Goal: Task Accomplishment & Management: Manage account settings

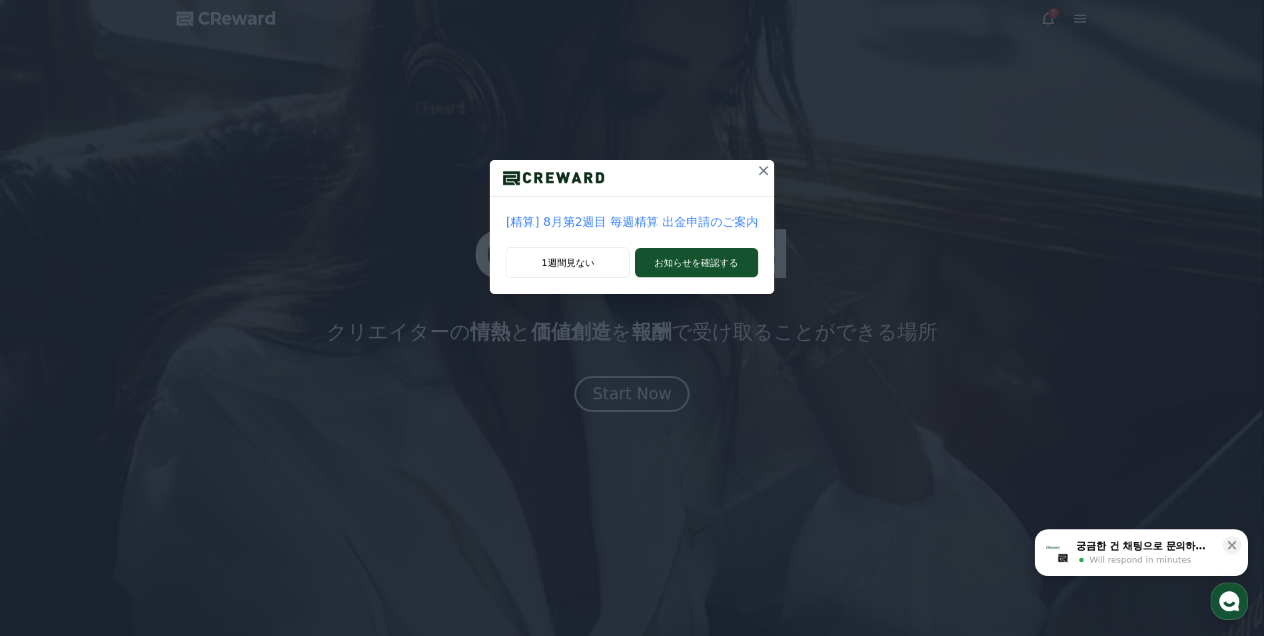
click at [632, 331] on div "[精算] 8月第2週目 毎週精算 出金申請のご案内 1週間見ない お知らせを確認する" at bounding box center [632, 318] width 1264 height 636
click at [631, 340] on div "[精算] 8月第2週目 毎週精算 出金申請のご案内 1週間見ない お知らせを確認する" at bounding box center [632, 318] width 1264 height 636
click at [629, 337] on div "[精算] 8月第2週目 毎週精算 出金申請のご案内 1週間見ない お知らせを確認する" at bounding box center [632, 318] width 1264 height 636
click at [625, 323] on div "[精算] 8月第2週目 毎週精算 出金申請のご案内 1週間見ない お知らせを確認する" at bounding box center [632, 318] width 1264 height 636
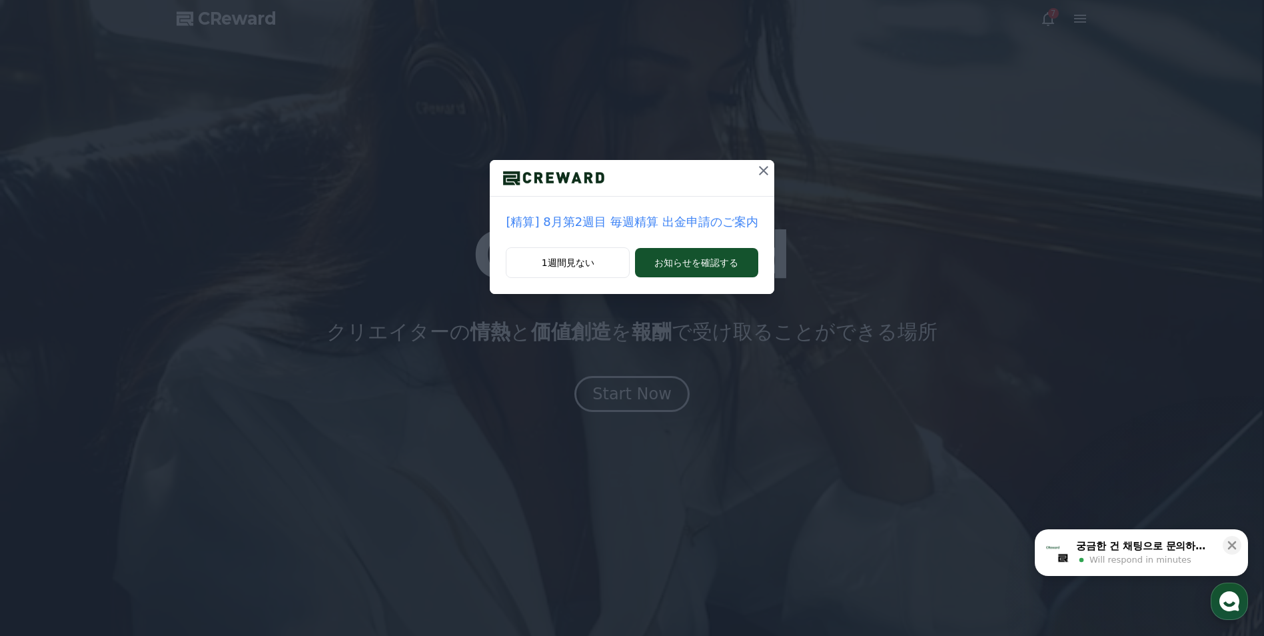
click at [620, 310] on div "[精算] 8月第2週目 毎週精算 出金申請のご案内 1週間見ない お知らせを確認する" at bounding box center [632, 157] width 1264 height 315
click at [620, 309] on div "[精算] 8月第2週目 毎週精算 出金申請のご案内 1週間見ない お知らせを確認する" at bounding box center [632, 157] width 1264 height 315
click at [627, 323] on div "[精算] 8月第2週目 毎週精算 出金申請のご案内 1週間見ない お知らせを確認する" at bounding box center [632, 318] width 1264 height 636
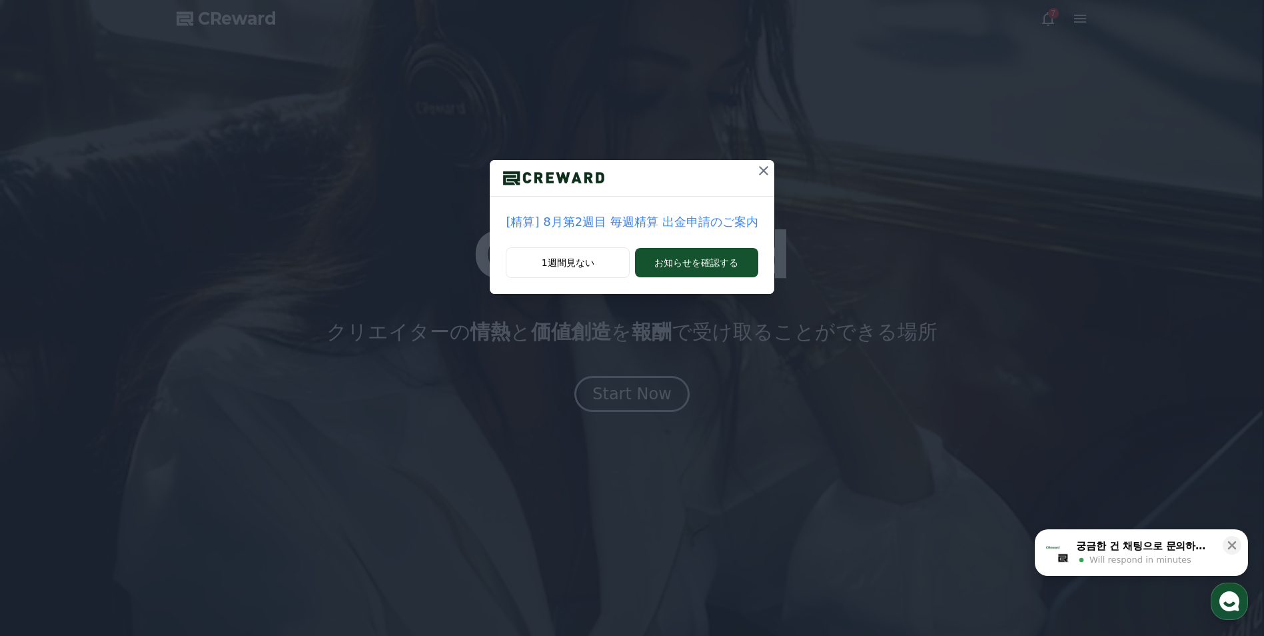
click at [627, 323] on div "[精算] 8月第2週目 毎週精算 出金申請のご案内 1週間見ない お知らせを確認する" at bounding box center [632, 318] width 1264 height 636
click at [618, 281] on div "1週間見ない お知らせを確認する" at bounding box center [632, 270] width 284 height 47
click at [612, 265] on button "1週間見ない" at bounding box center [568, 262] width 124 height 31
click at [618, 311] on div "[精算] 8月第2週目 毎週精算 出金申請のご案内 1週間見ない お知らせを確認する" at bounding box center [632, 157] width 1264 height 315
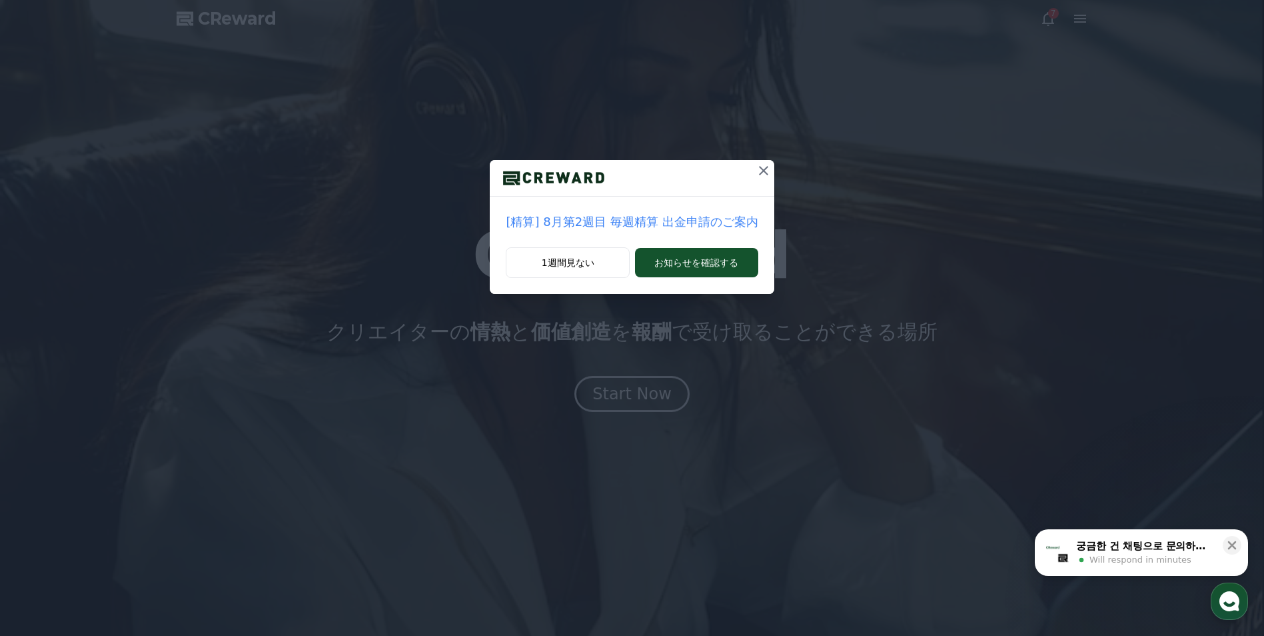
click at [621, 323] on div "[精算] 8月第2週目 毎週精算 出金申請のご案内 1週間見ない お知らせを確認する" at bounding box center [632, 318] width 1264 height 636
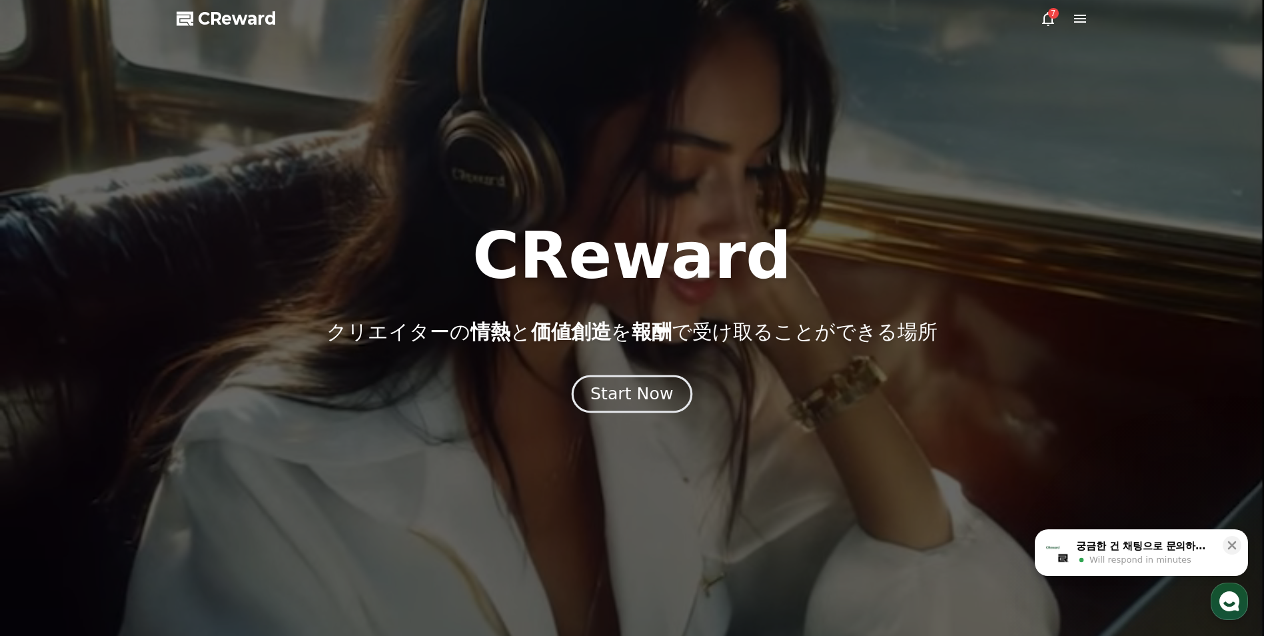
click at [629, 392] on div "Start Now" at bounding box center [631, 393] width 83 height 23
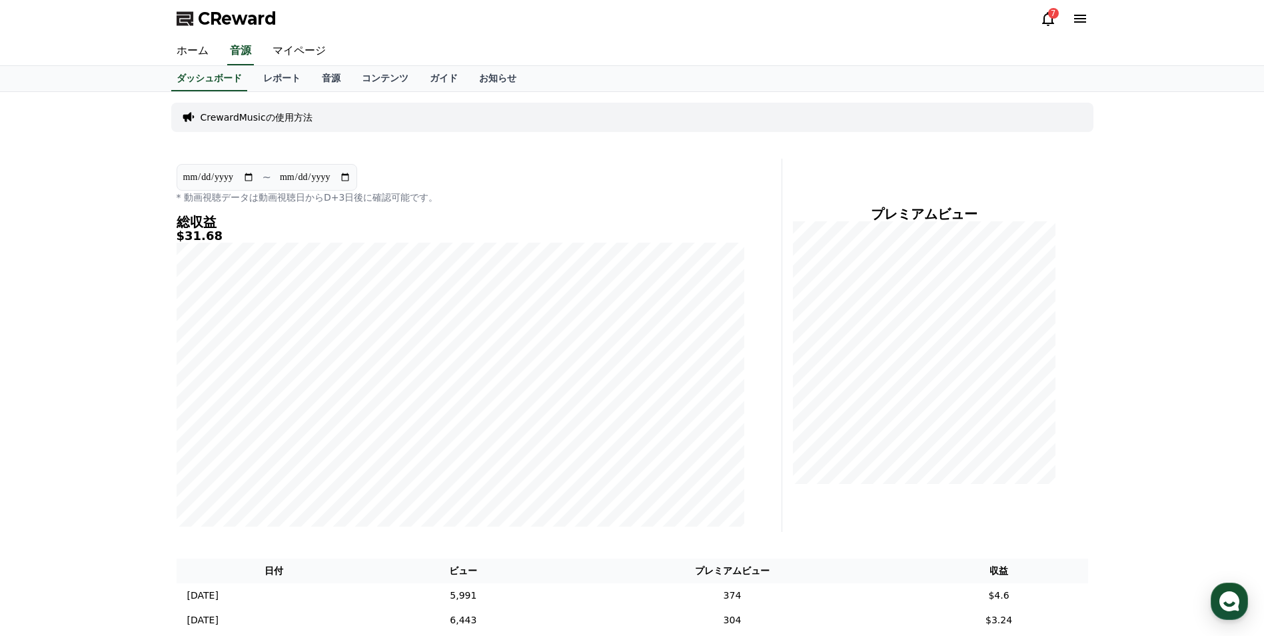
click at [1074, 21] on icon at bounding box center [1080, 19] width 12 height 8
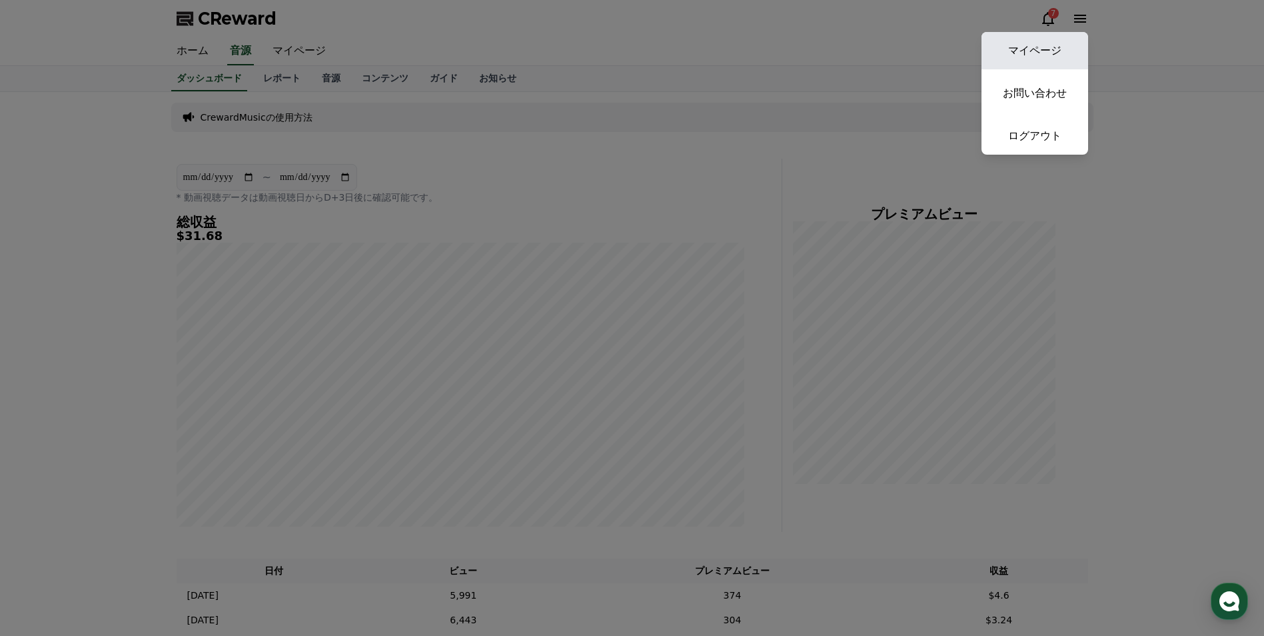
click at [1042, 59] on link "マイページ" at bounding box center [1035, 50] width 107 height 37
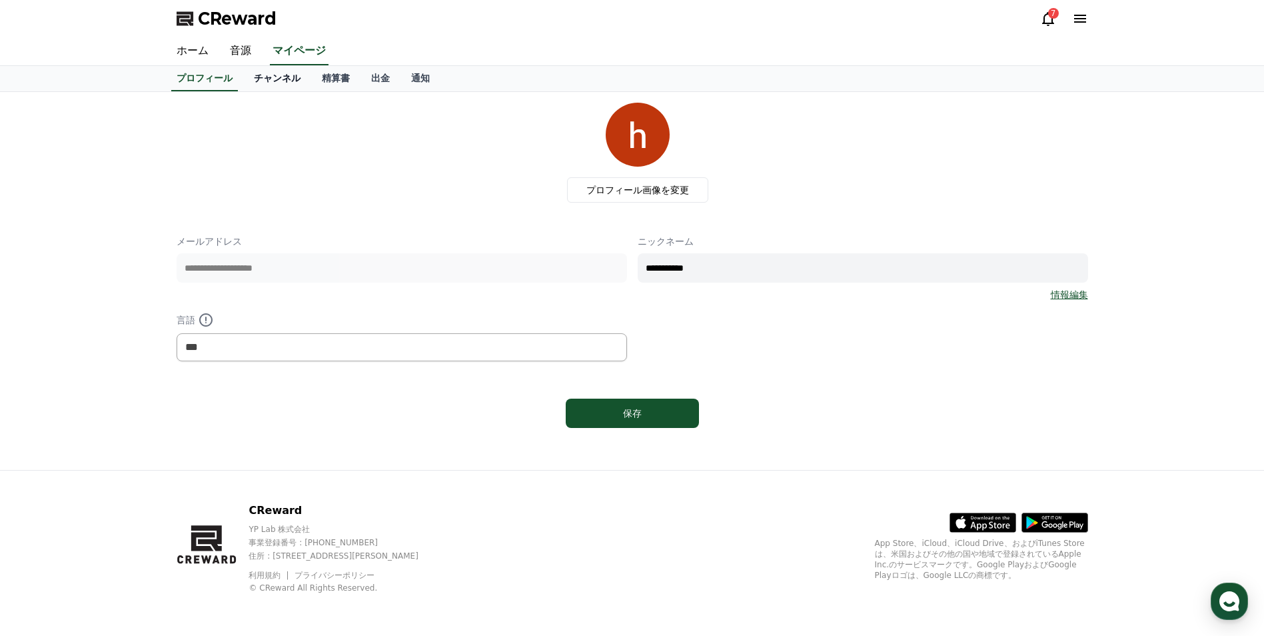
click at [265, 79] on link "チャンネル" at bounding box center [277, 78] width 68 height 25
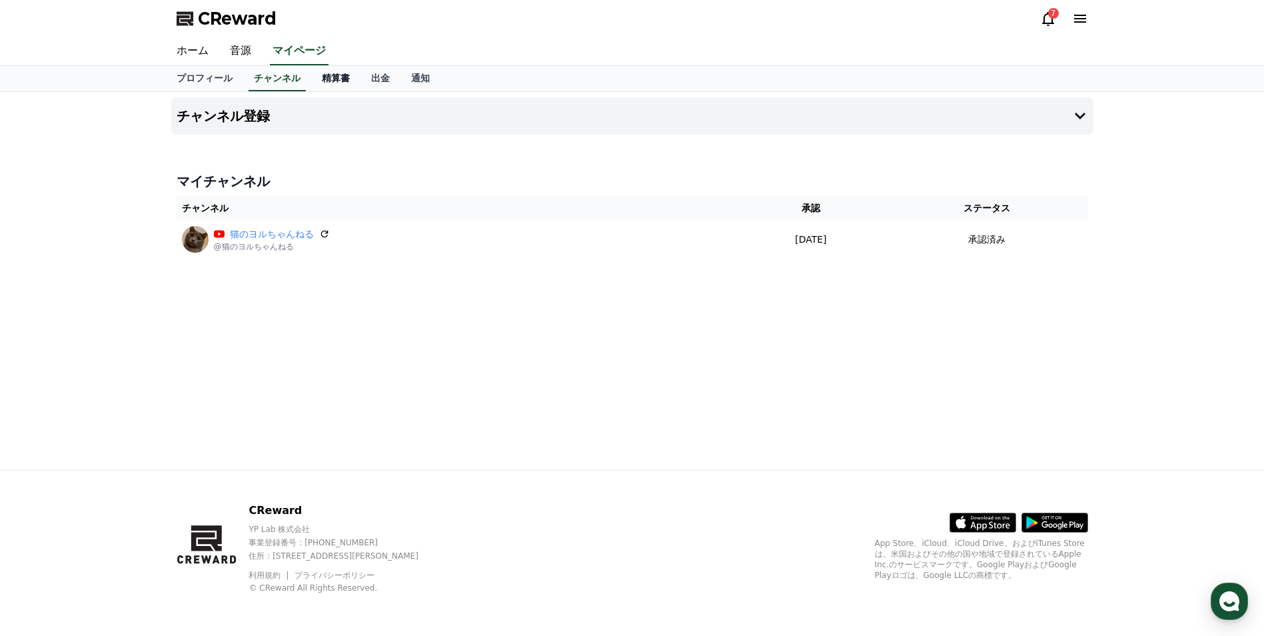
click at [323, 81] on link "精算書" at bounding box center [335, 78] width 49 height 25
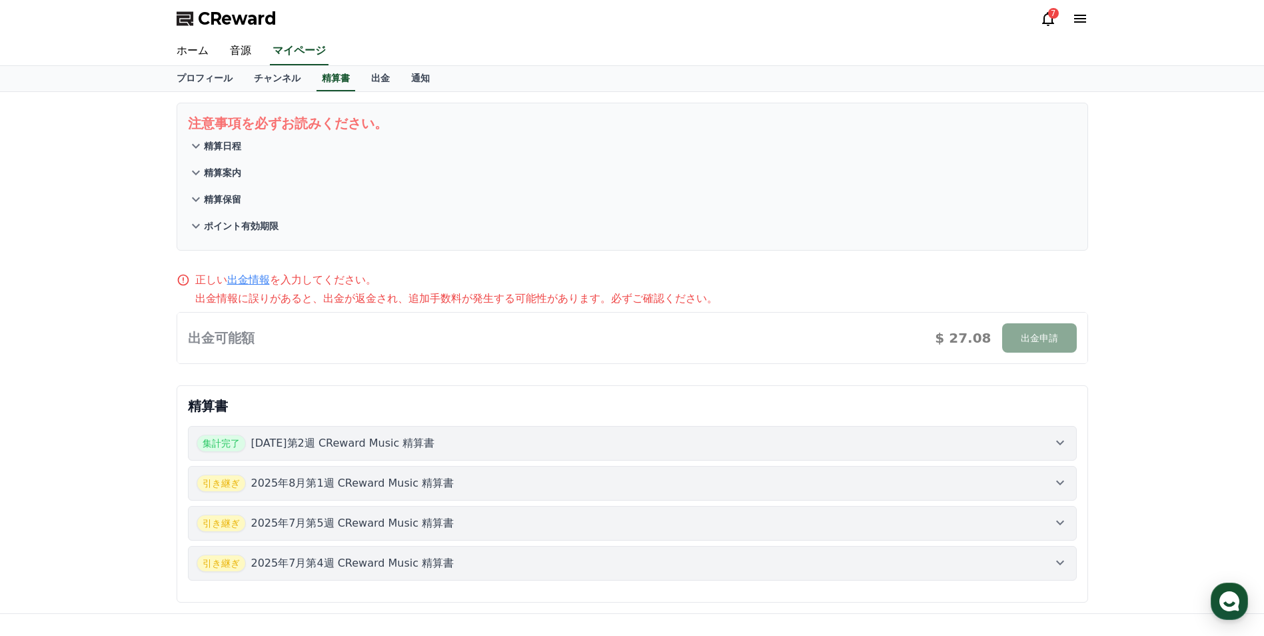
click at [1064, 444] on icon at bounding box center [1060, 442] width 16 height 16
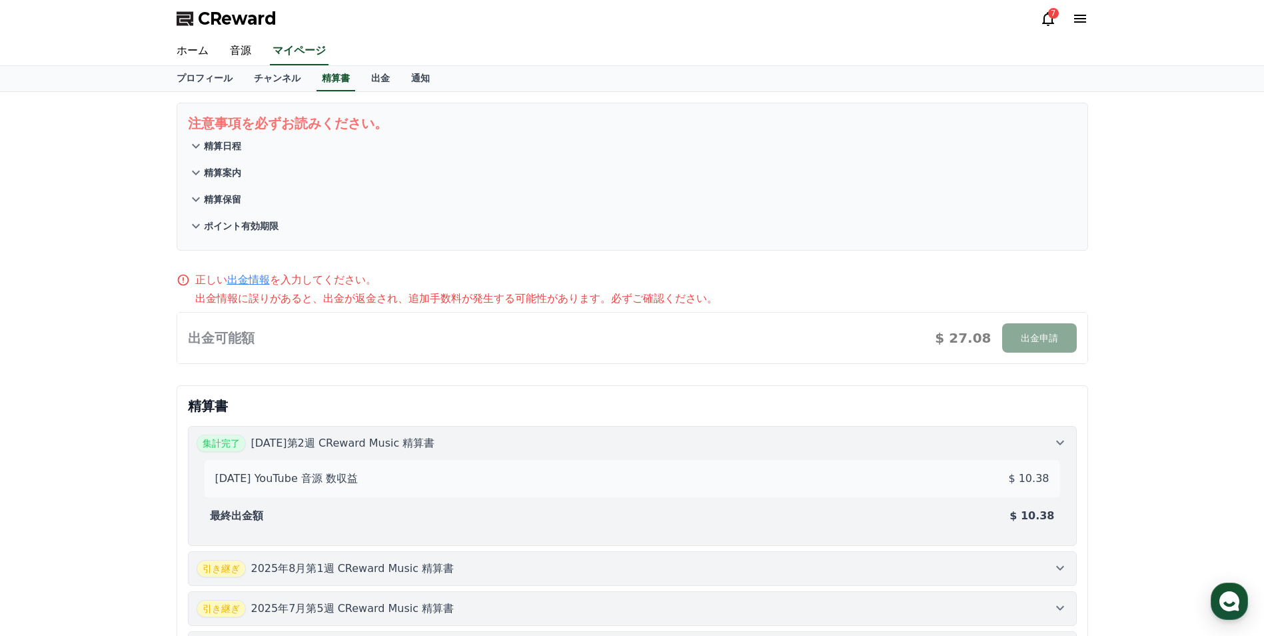
scroll to position [229, 0]
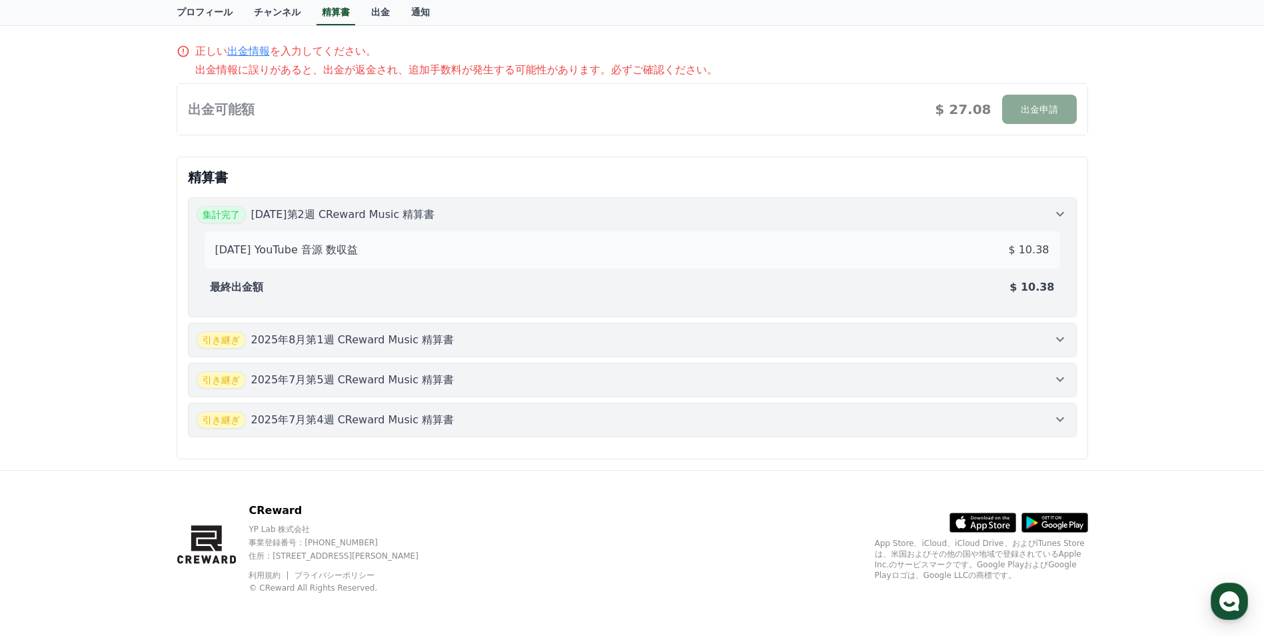
click at [1062, 324] on button "引き継ぎ [DATE]第1週 CReward Music 精算書" at bounding box center [632, 340] width 889 height 35
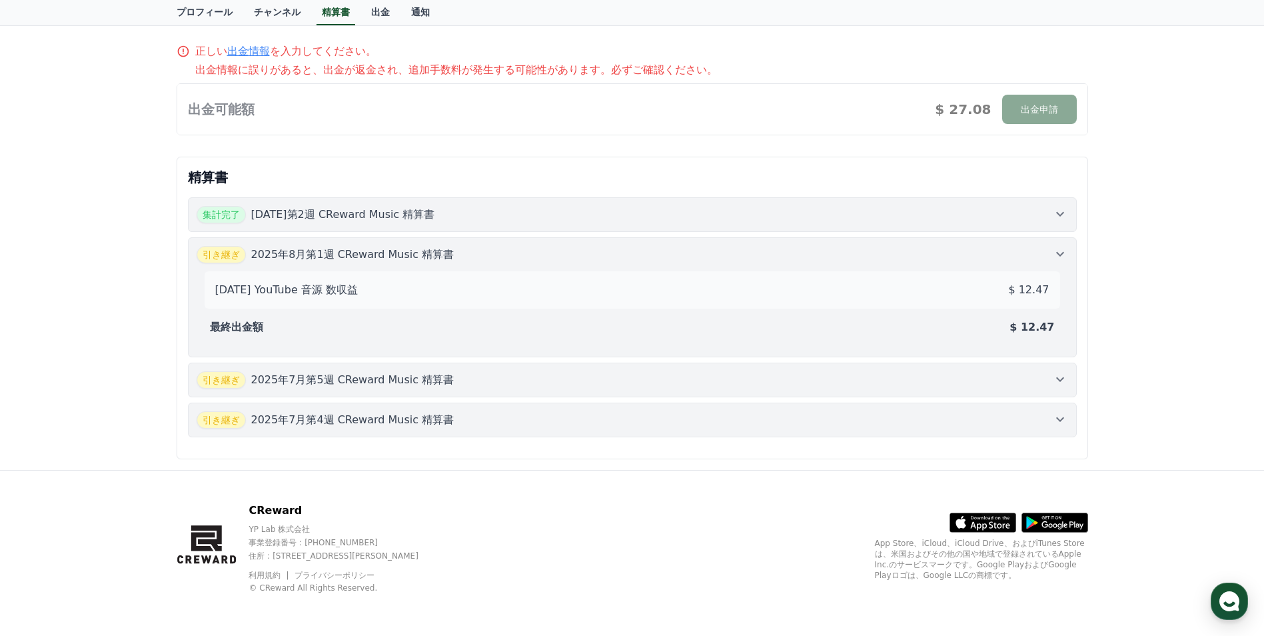
click at [1064, 384] on icon at bounding box center [1060, 379] width 16 height 16
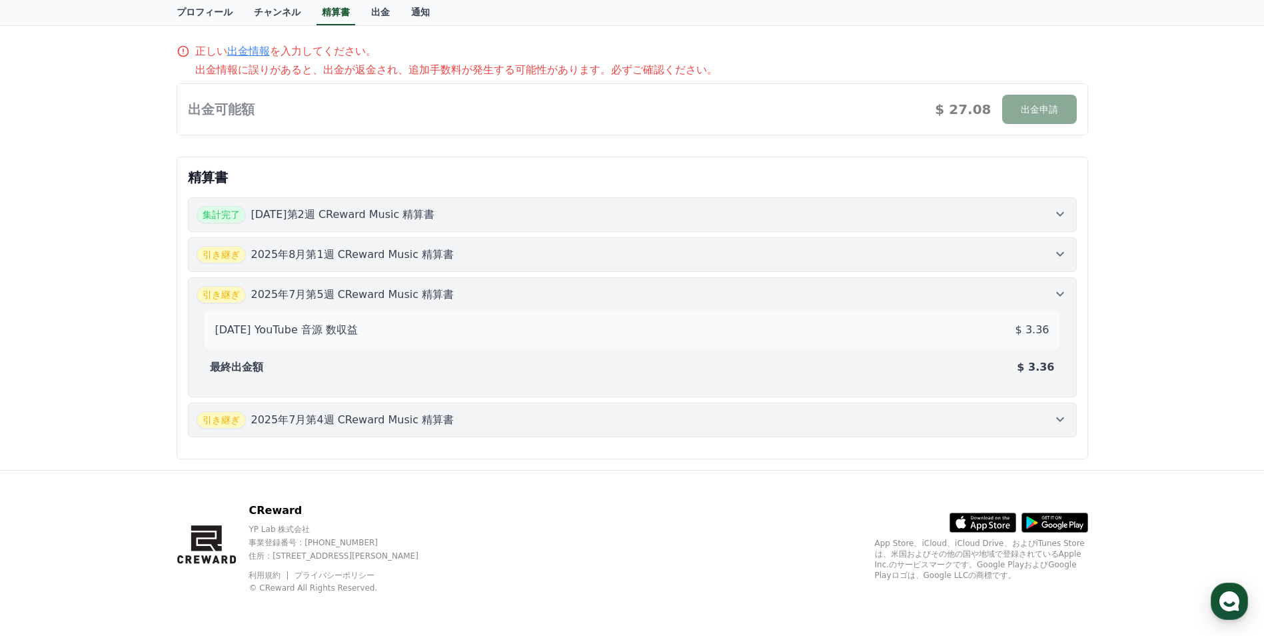
click at [1058, 248] on icon at bounding box center [1060, 254] width 16 height 16
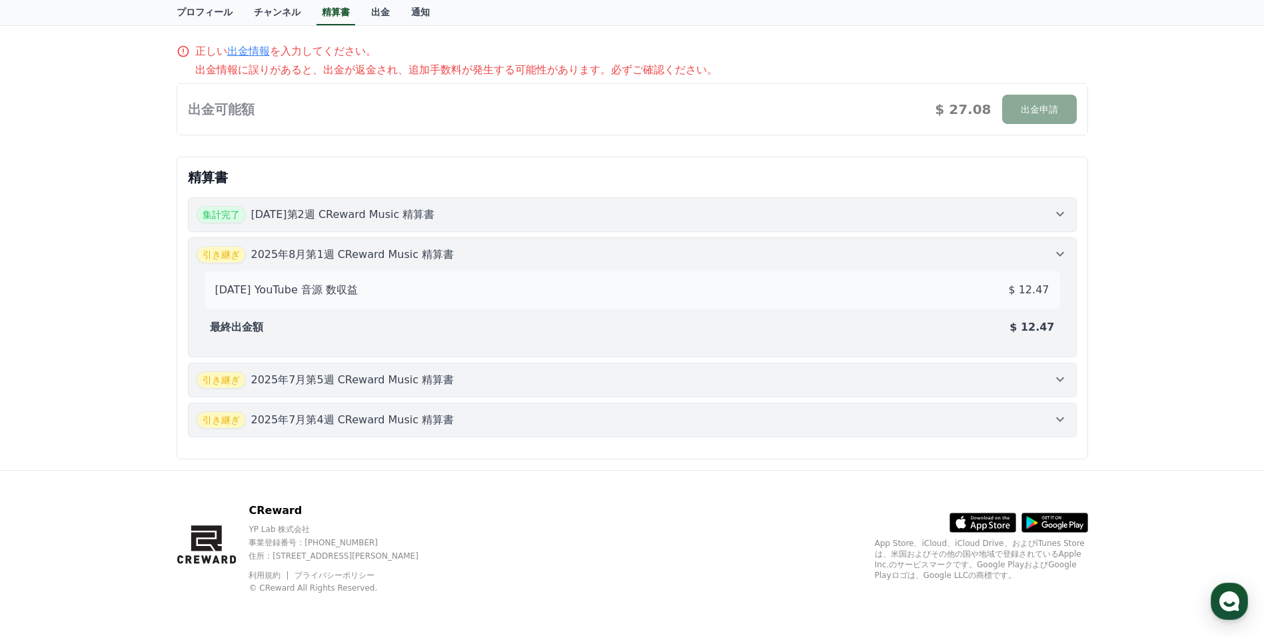
click at [1062, 422] on icon at bounding box center [1060, 419] width 16 height 16
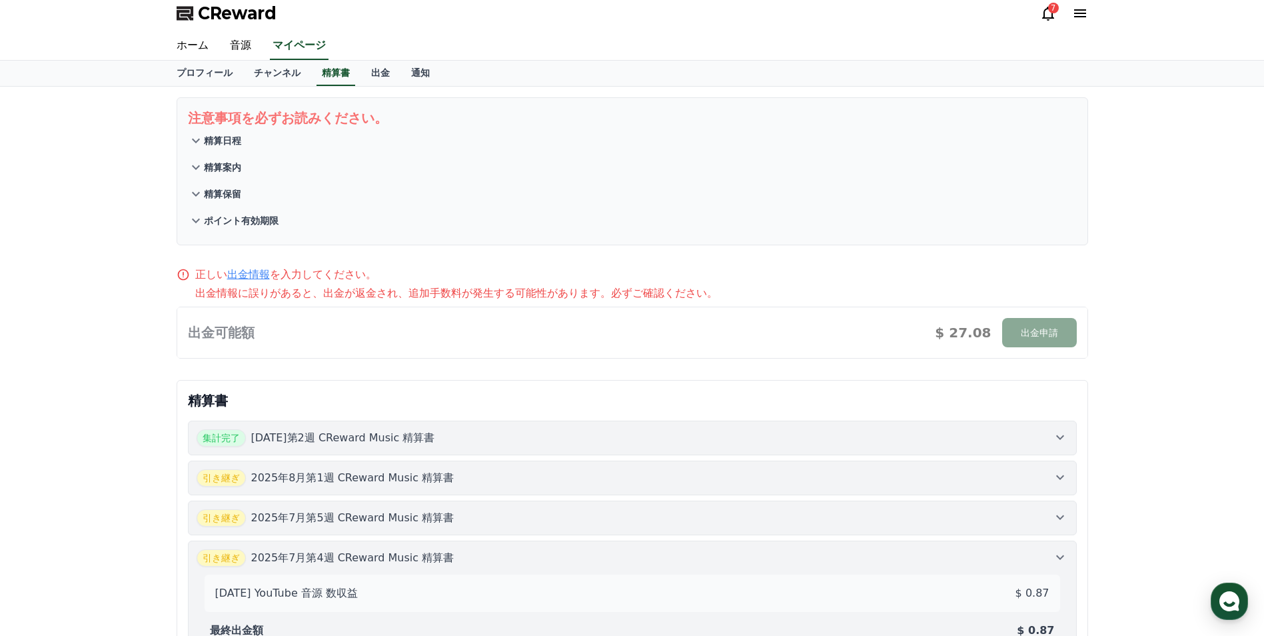
scroll to position [0, 0]
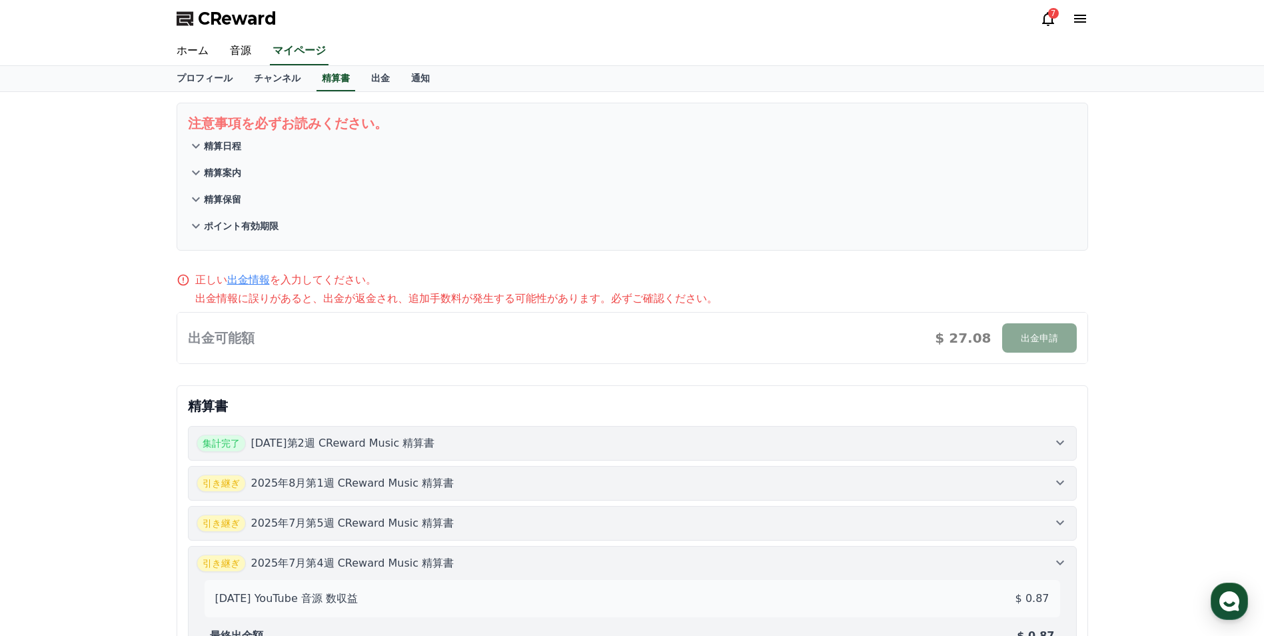
click at [1084, 368] on div "正しい 出金情報 を入力してください。 出金情報に誤りがあると、出金が返金され、追加手数料が発生する可能性があります。必ずご確認ください。 出金可能額 $ 2…" at bounding box center [632, 318] width 922 height 103
drag, startPoint x: 1095, startPoint y: 270, endPoint x: 930, endPoint y: 271, distance: 165.3
click at [1093, 270] on div "注意事項を必ずお読みください。 精算日程 精算案内 精算保留 ポイント有効期限 正しい 出金情報 を入力してください。 出金情報に誤りがあると、出金が返金され…" at bounding box center [632, 395] width 933 height 606
click at [890, 275] on div "正しい 出金情報 を入力してください。" at bounding box center [633, 280] width 912 height 16
click at [650, 214] on button "ポイント有効期限" at bounding box center [632, 226] width 889 height 27
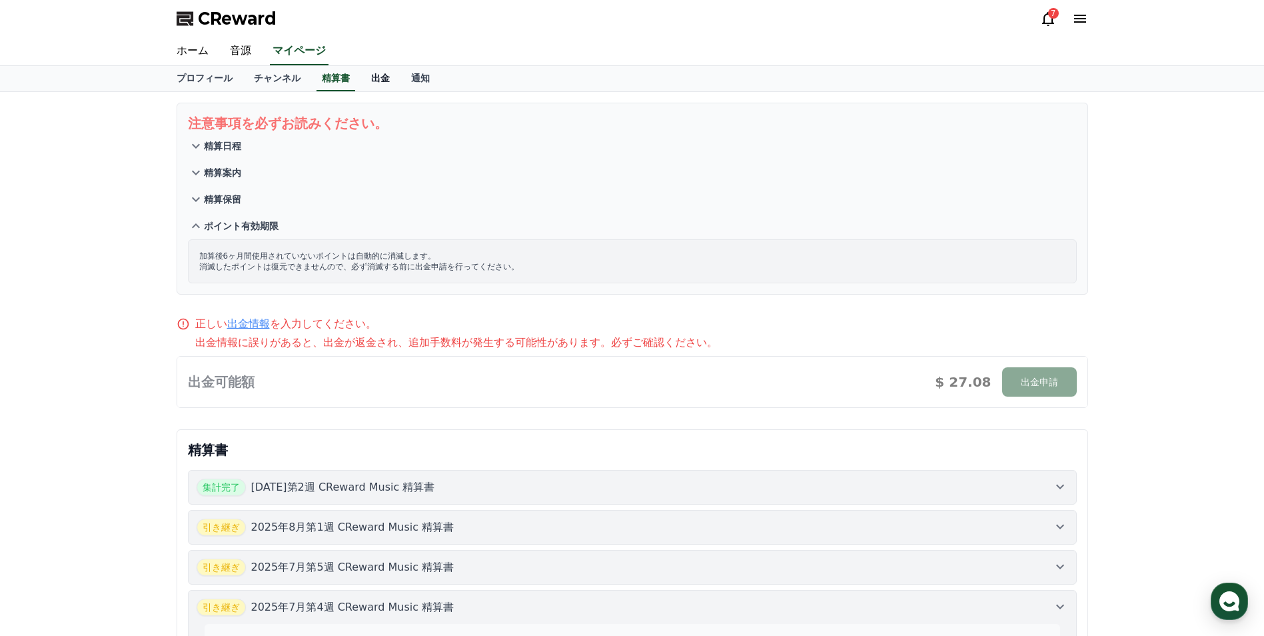
click at [360, 79] on link "出金" at bounding box center [380, 78] width 40 height 25
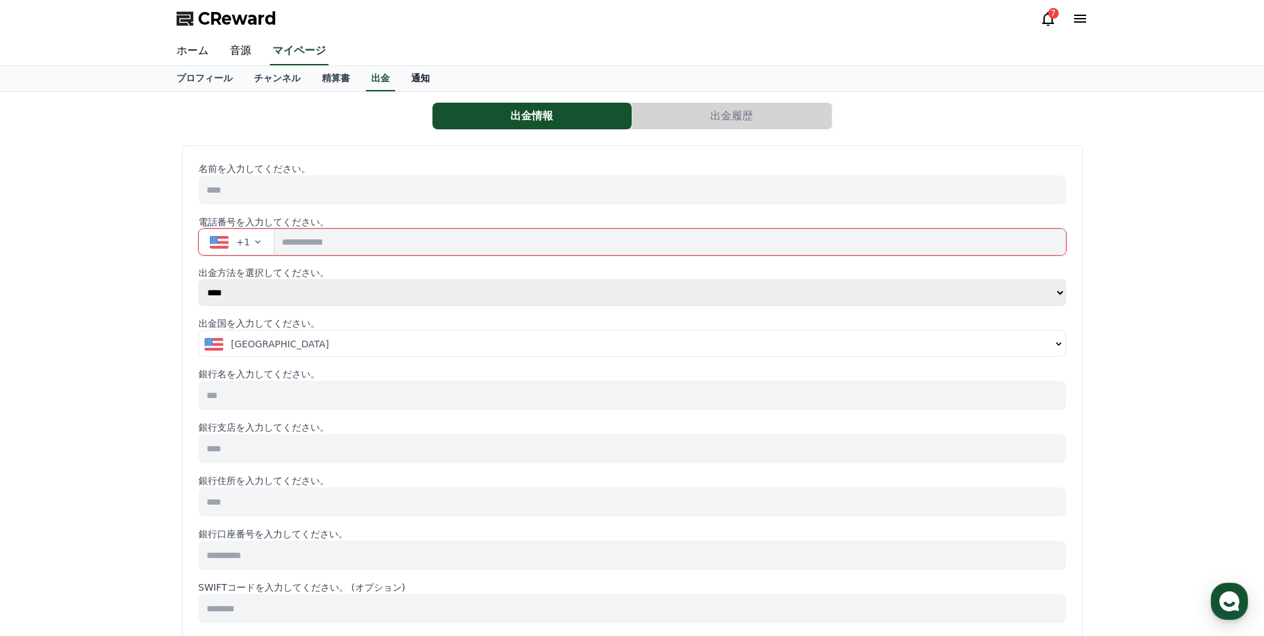
click at [400, 75] on link "通知" at bounding box center [420, 78] width 40 height 25
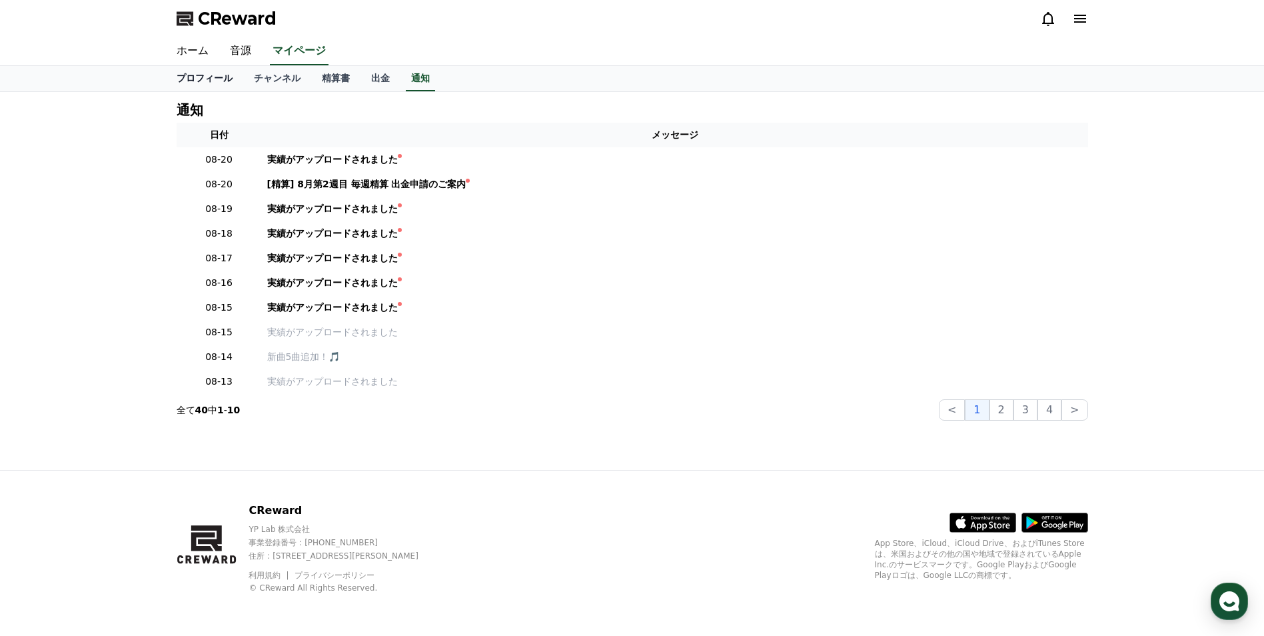
click at [201, 84] on link "プロフィール" at bounding box center [204, 78] width 77 height 25
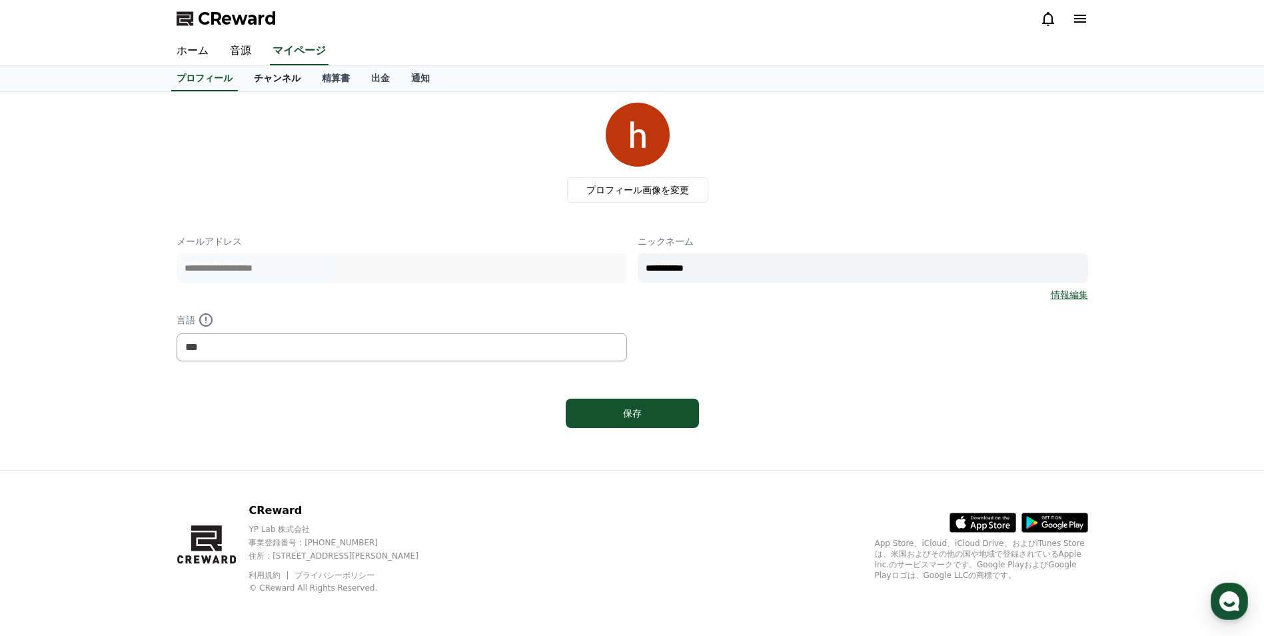
click at [253, 81] on link "チャンネル" at bounding box center [277, 78] width 68 height 25
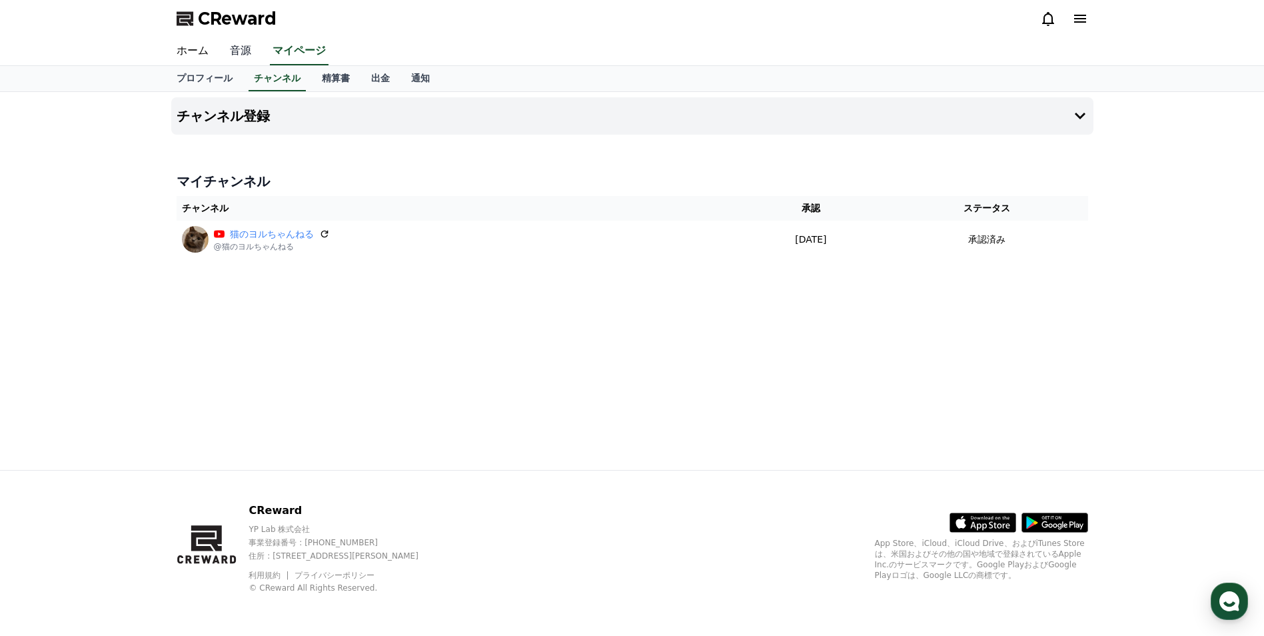
click at [228, 57] on link "音源" at bounding box center [240, 51] width 43 height 28
